Goal: Communication & Community: Answer question/provide support

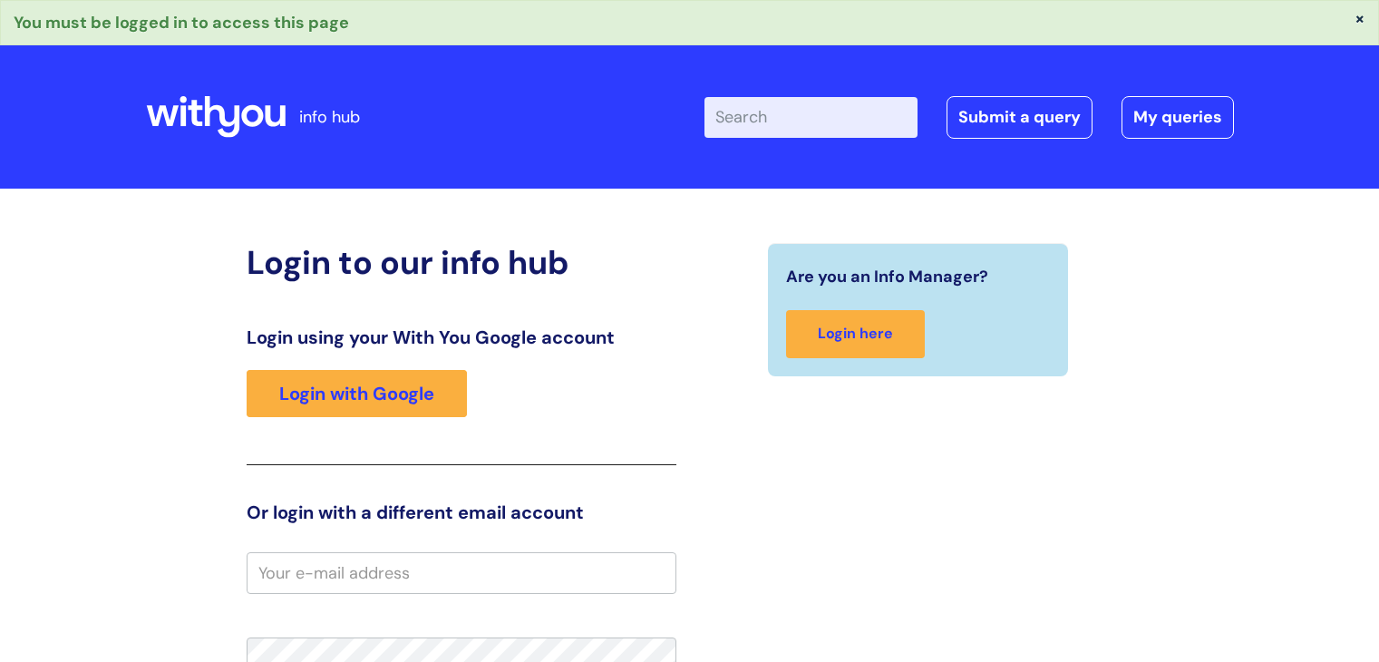
scroll to position [248, 0]
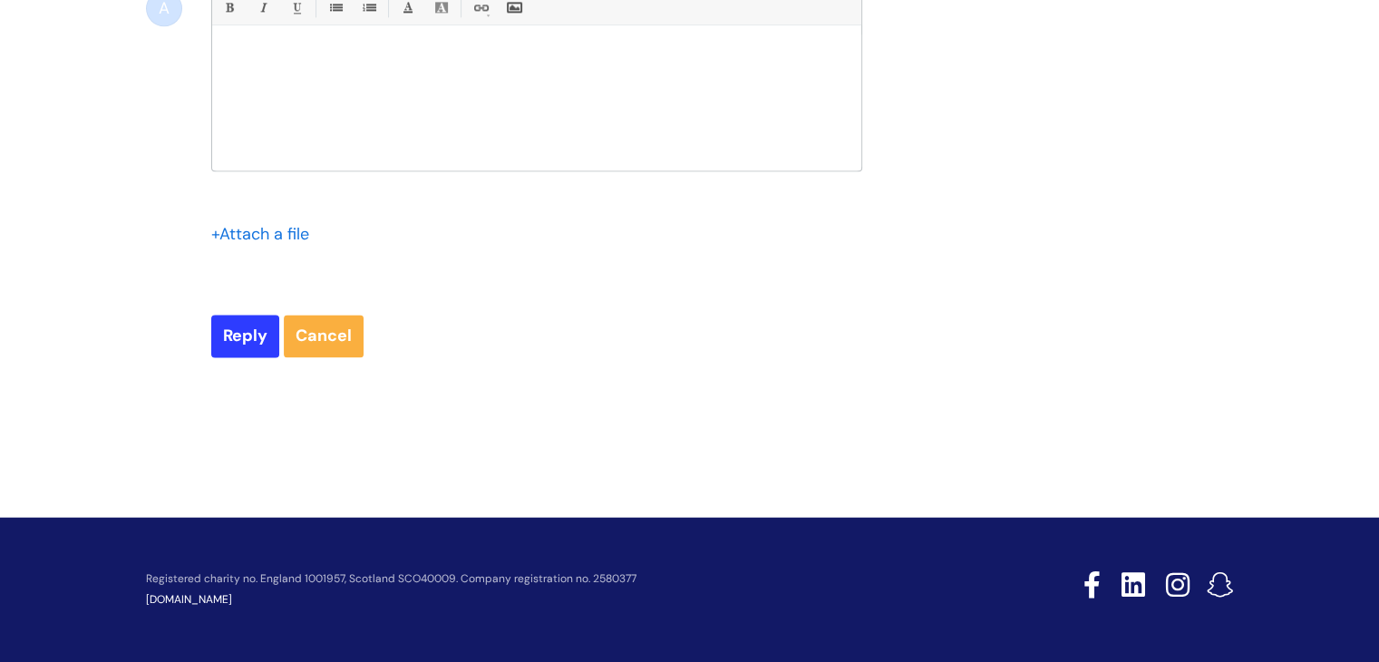
scroll to position [9920, 0]
drag, startPoint x: 1385, startPoint y: 29, endPoint x: 1372, endPoint y: 152, distance: 124.1
click at [229, 170] on div at bounding box center [536, 102] width 649 height 136
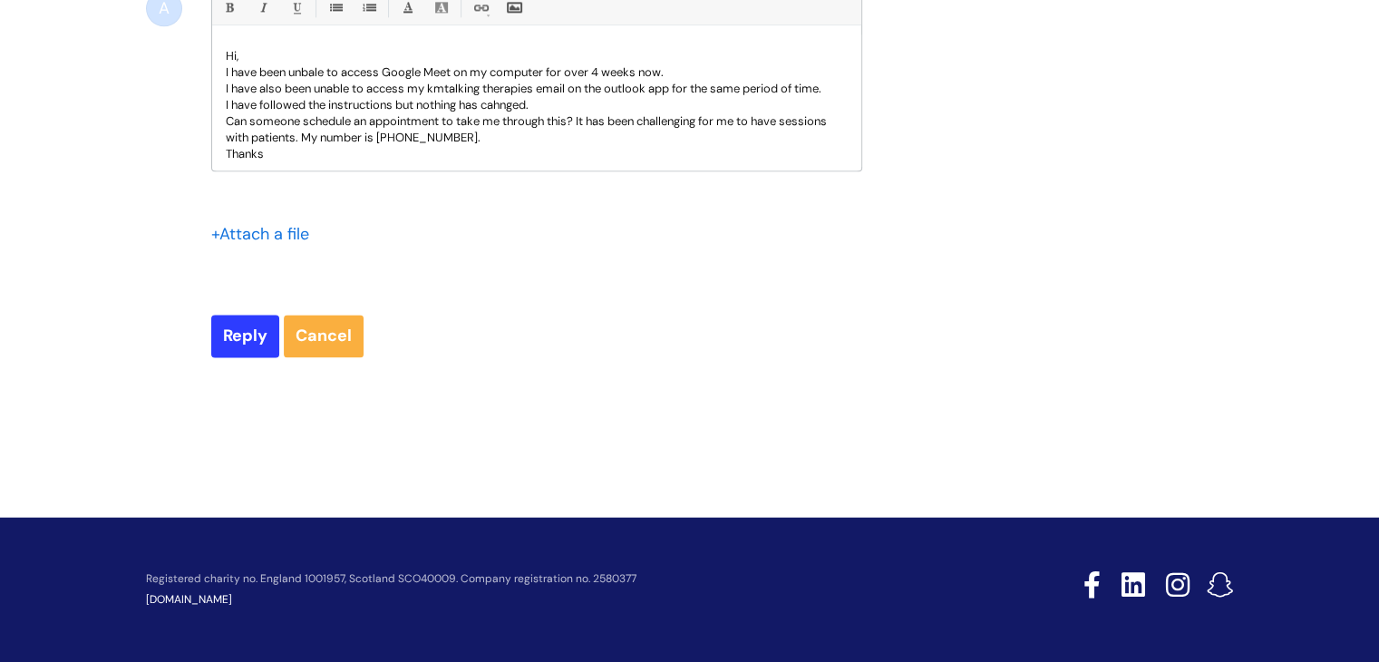
click at [447, 97] on p "I have also been unable to access my kmtalking therapies email on the outlook a…" at bounding box center [537, 89] width 622 height 16
click at [512, 113] on p "I have followed the instructions but nothing has cahnged." at bounding box center [537, 105] width 622 height 16
click at [493, 113] on p "I have followed the instructions but nothing has cahnged." at bounding box center [537, 105] width 622 height 16
click at [500, 113] on p "I have followed the instructions but nothing has cahnged." at bounding box center [537, 105] width 622 height 16
click at [446, 97] on p "I have also been unable to access my kmtalking therapies email on the outlook a…" at bounding box center [537, 89] width 622 height 16
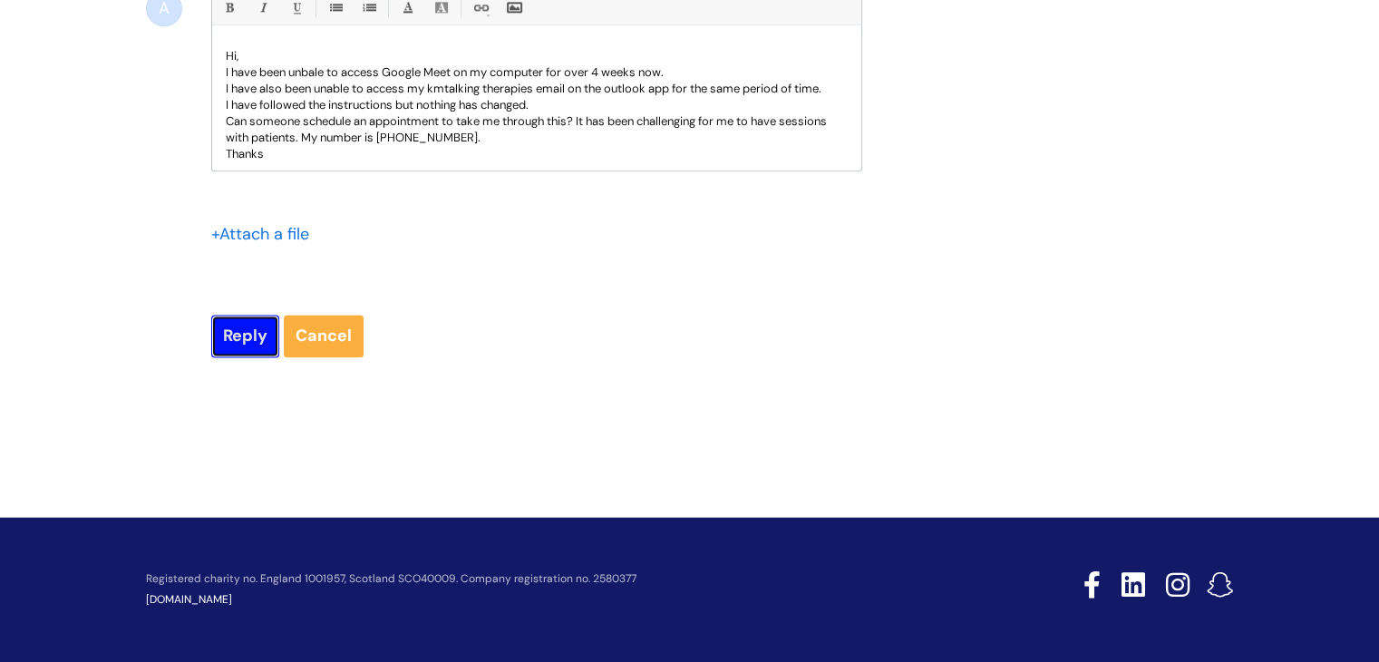
click at [239, 356] on input "Reply" at bounding box center [245, 336] width 68 height 42
type input "Please Wait..."
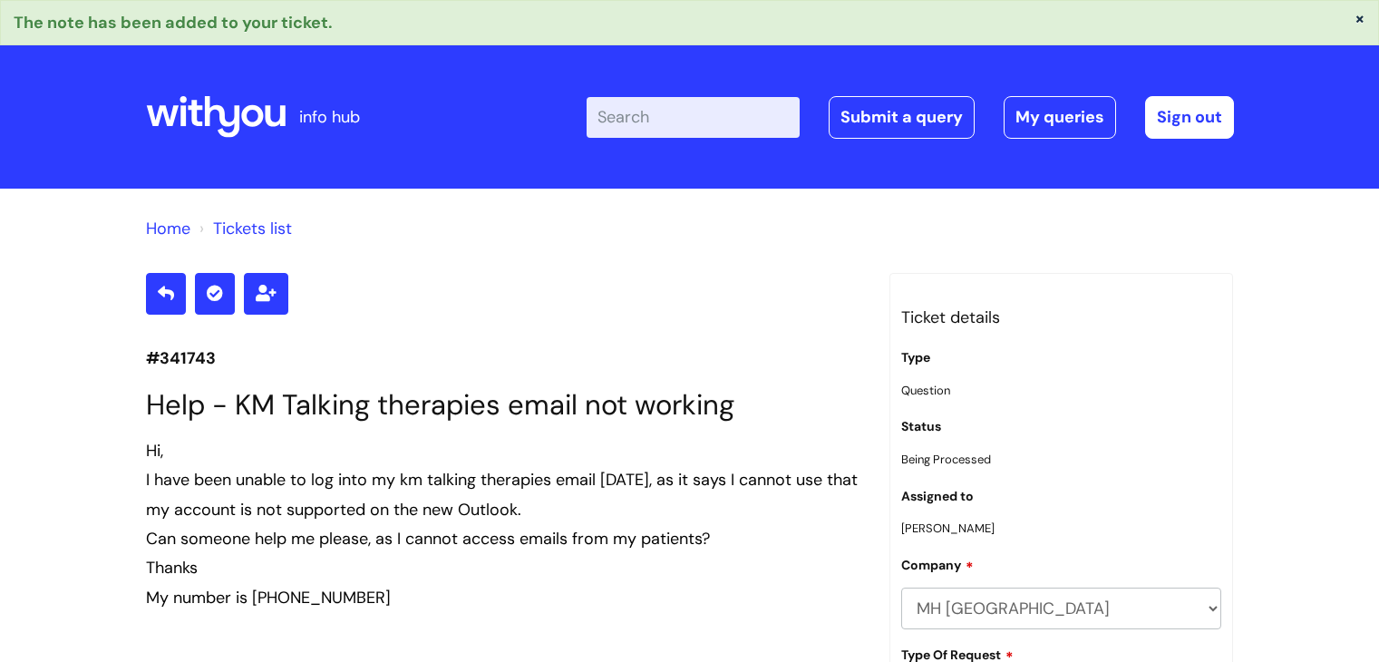
scroll to position [9527, 0]
